Goal: Check status

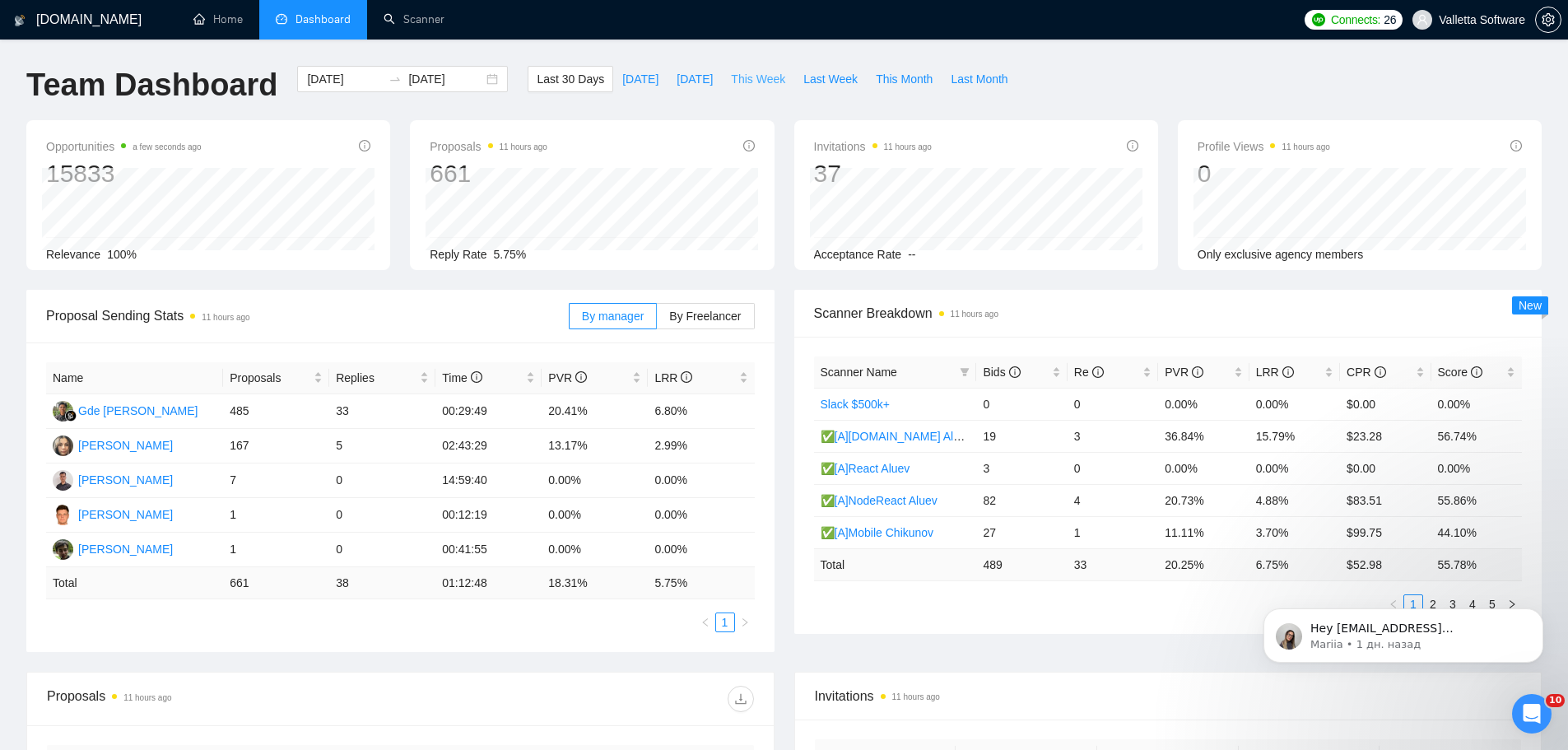
click at [746, 79] on span "This Week" at bounding box center [758, 79] width 55 height 18
type input "[DATE]"
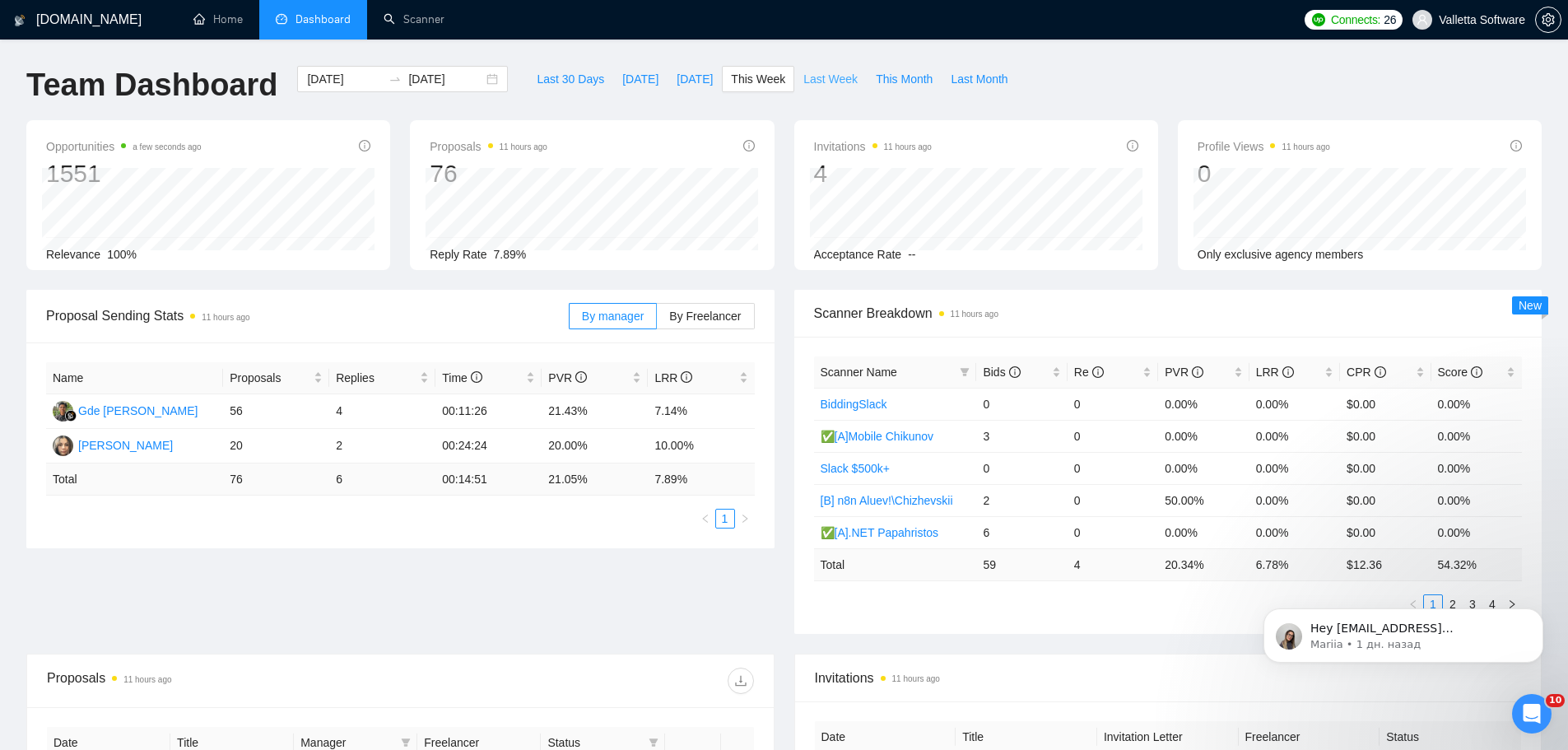
click at [820, 80] on span "Last Week" at bounding box center [830, 79] width 55 height 18
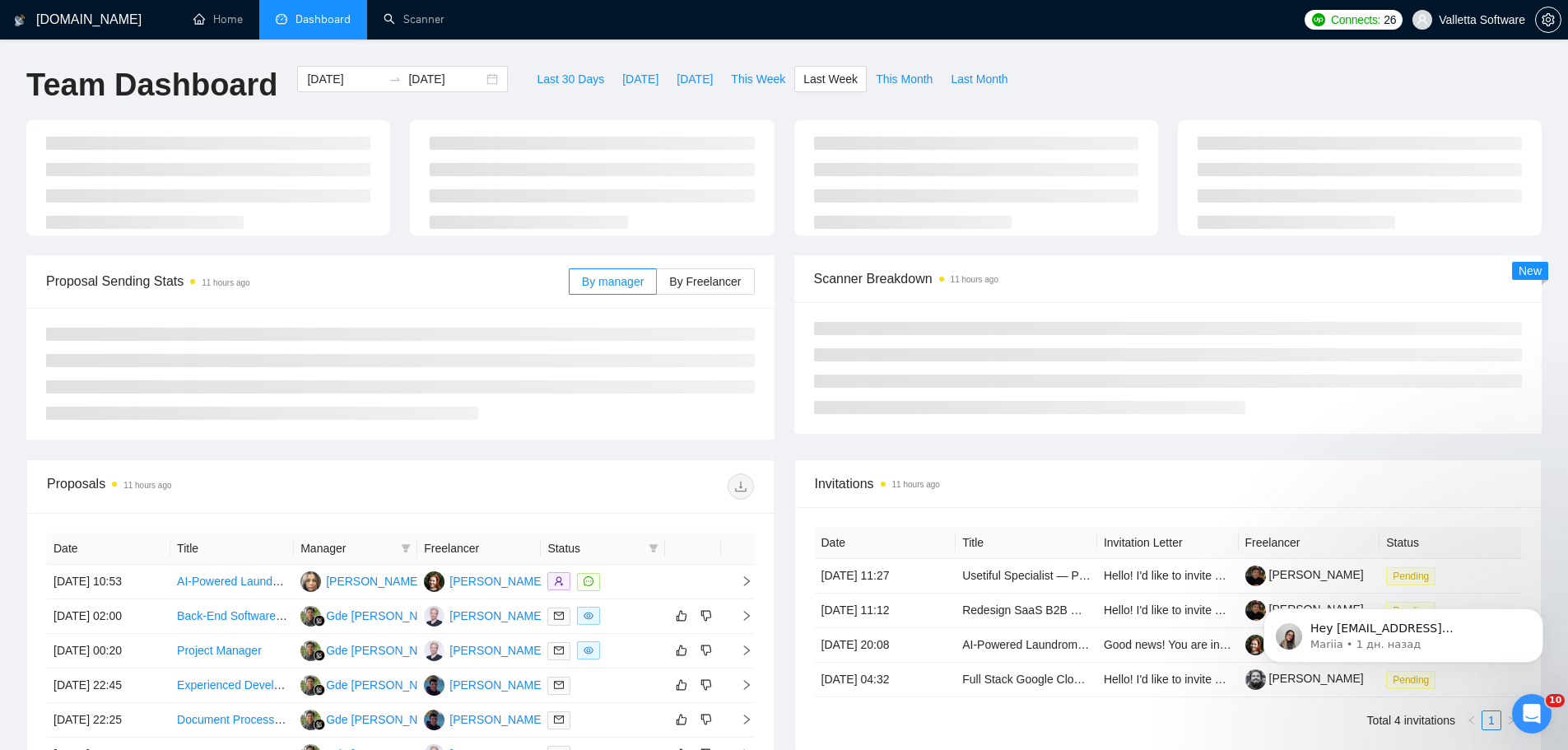
type input "[DATE]"
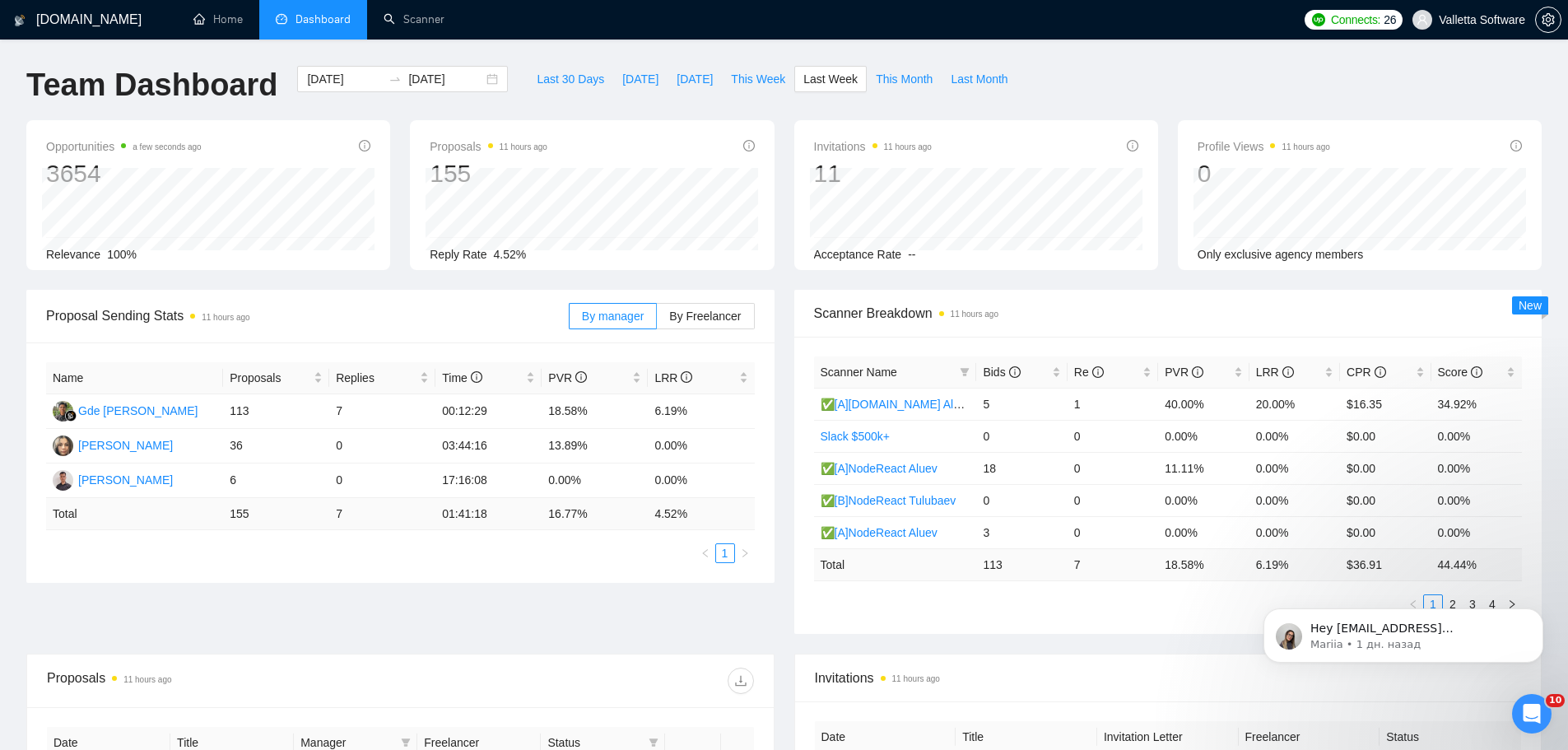
click at [207, 317] on time "11 hours ago" at bounding box center [226, 317] width 48 height 9
